Goal: Task Accomplishment & Management: Use online tool/utility

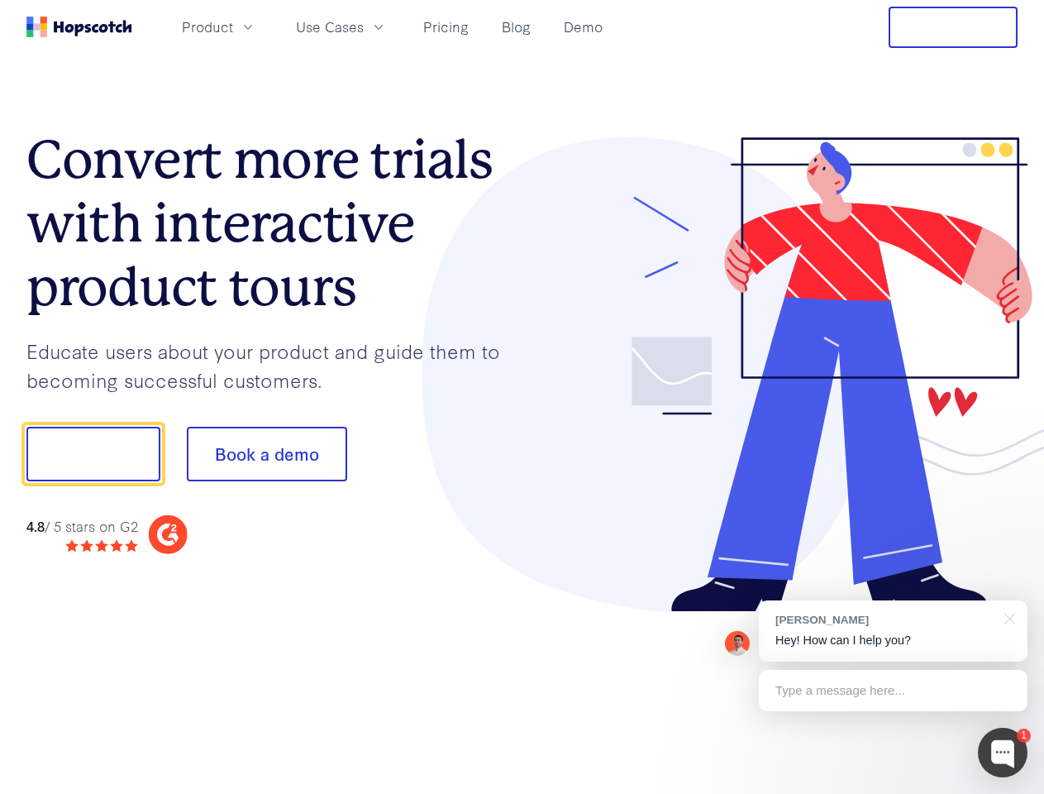
click at [522, 397] on div at bounding box center [770, 374] width 496 height 475
click at [233, 26] on span "Product" at bounding box center [207, 27] width 51 height 21
click at [364, 26] on span "Use Cases" at bounding box center [330, 27] width 68 height 21
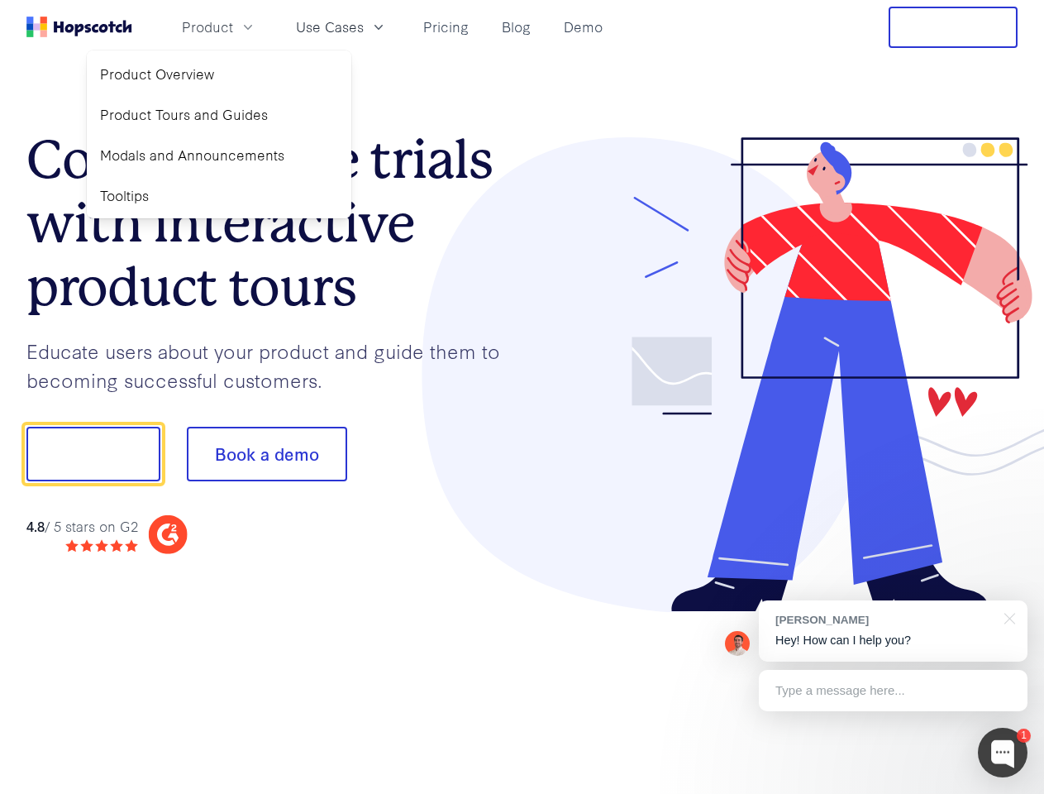
click at [953, 27] on button "Free Trial" at bounding box center [953, 27] width 129 height 41
click at [93, 454] on button "Show me!" at bounding box center [93, 454] width 134 height 55
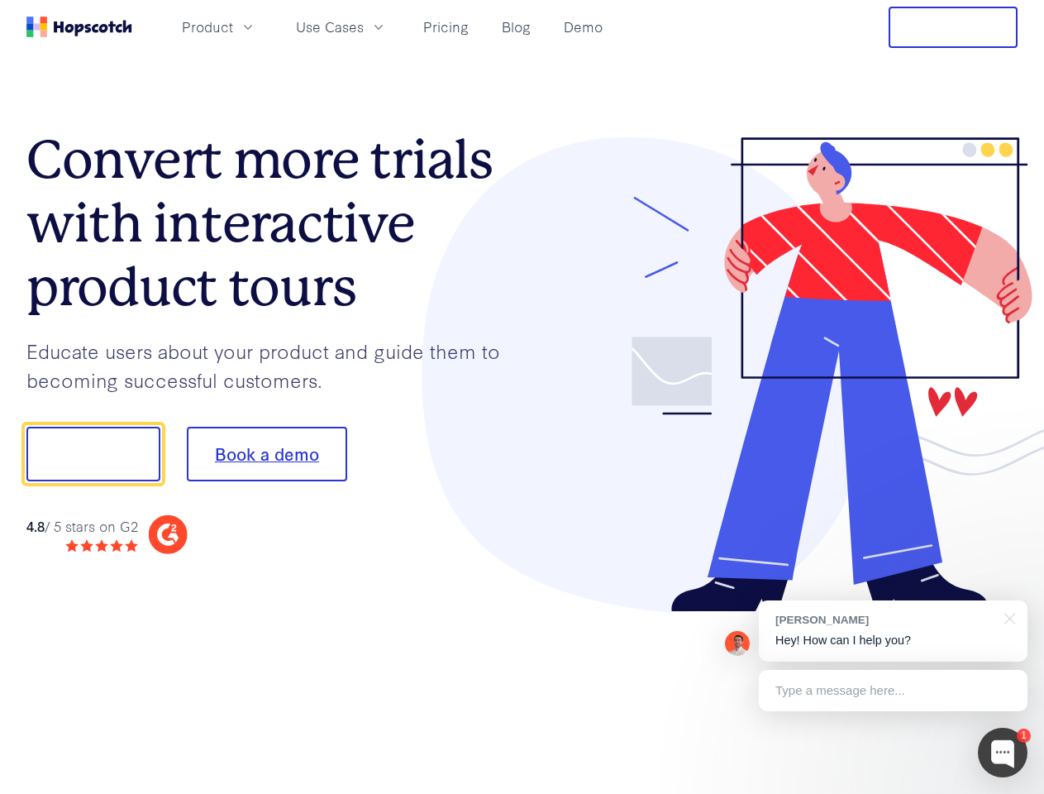
click at [266, 454] on button "Book a demo" at bounding box center [267, 454] width 160 height 55
click at [1003, 752] on div at bounding box center [1003, 752] width 50 height 50
click at [893, 631] on div "[PERSON_NAME] Hey! How can I help you?" at bounding box center [893, 630] width 269 height 61
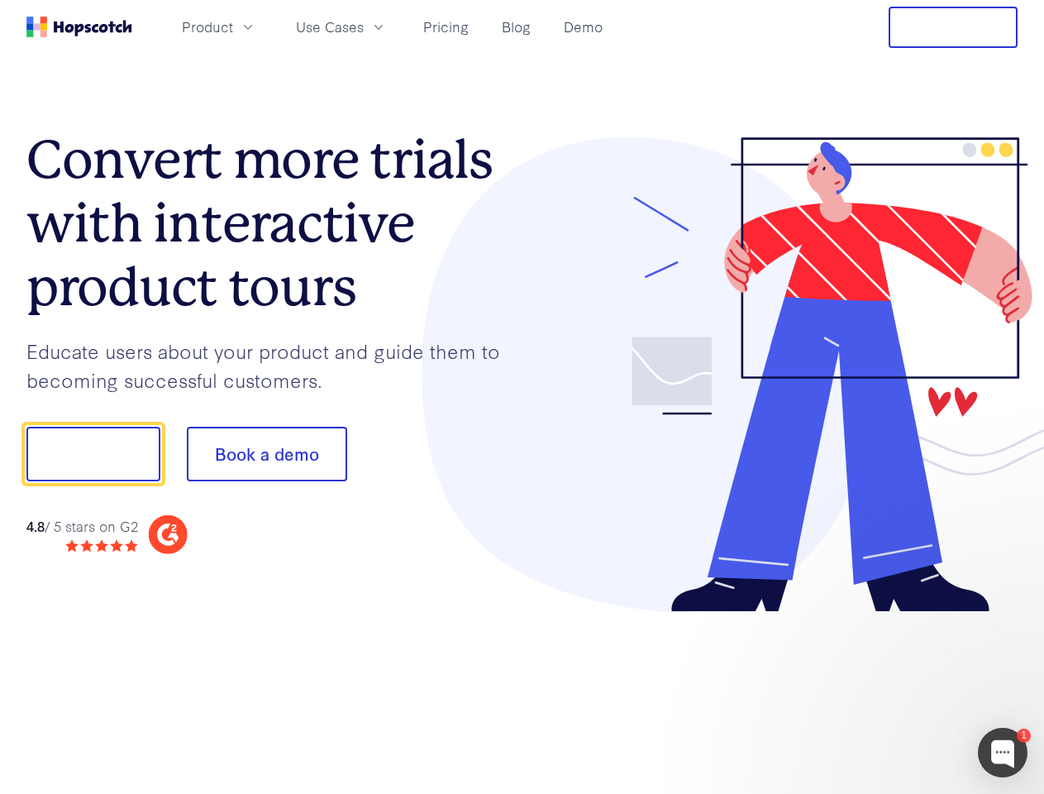
click at [1007, 617] on div at bounding box center [873, 451] width 310 height 551
click at [893, 690] on div at bounding box center [873, 451] width 310 height 551
